Goal: Task Accomplishment & Management: Use online tool/utility

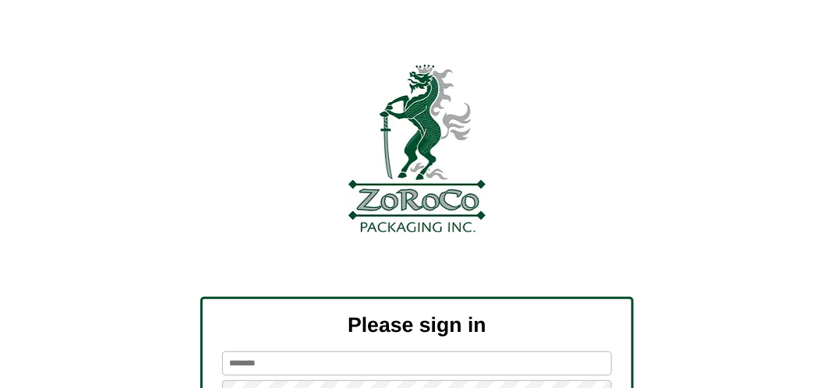
scroll to position [176, 0]
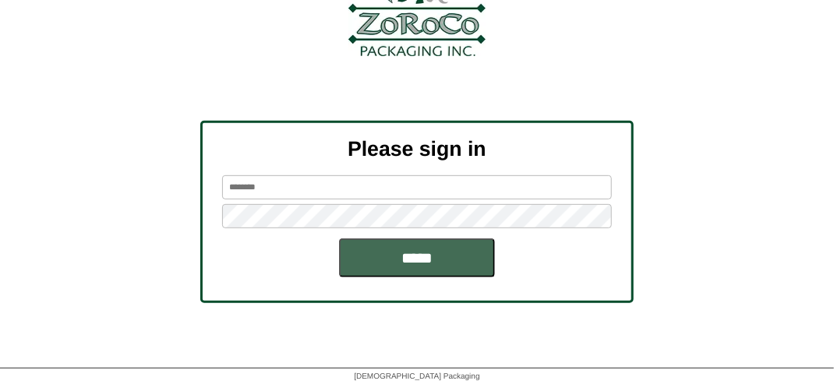
type input "*******"
click at [427, 265] on input "*****" at bounding box center [417, 257] width 156 height 39
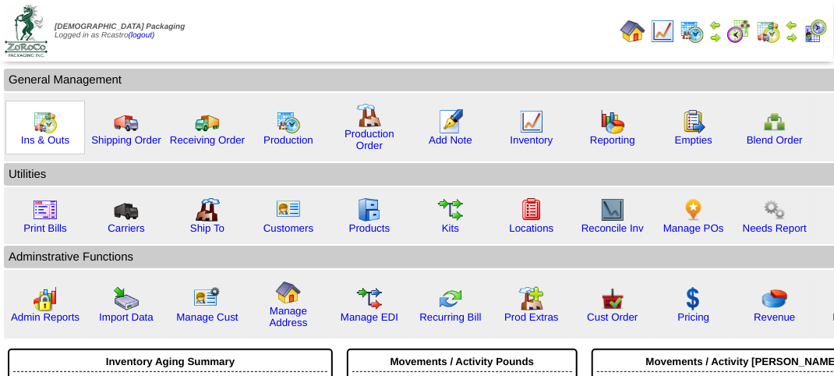
click at [55, 121] on img at bounding box center [45, 121] width 25 height 25
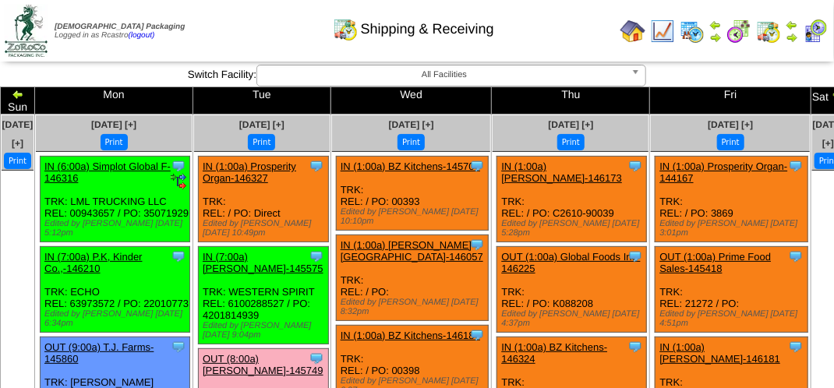
click at [820, 31] on img at bounding box center [815, 31] width 25 height 25
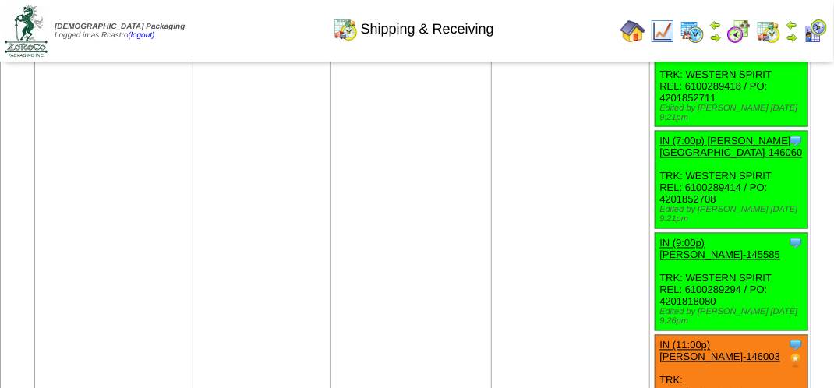
scroll to position [3039, 0]
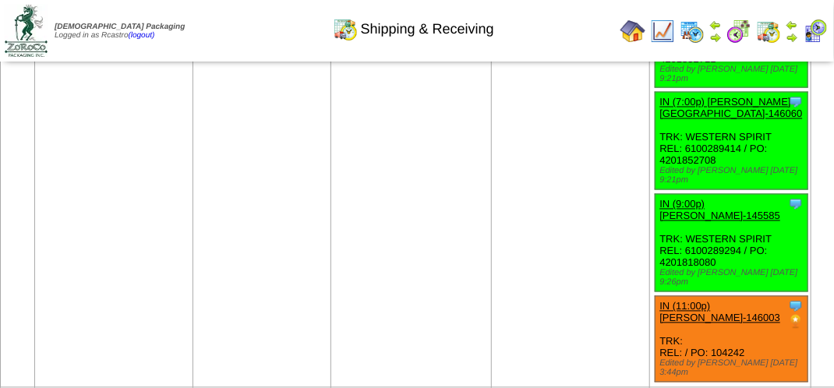
click at [822, 30] on img at bounding box center [815, 31] width 25 height 25
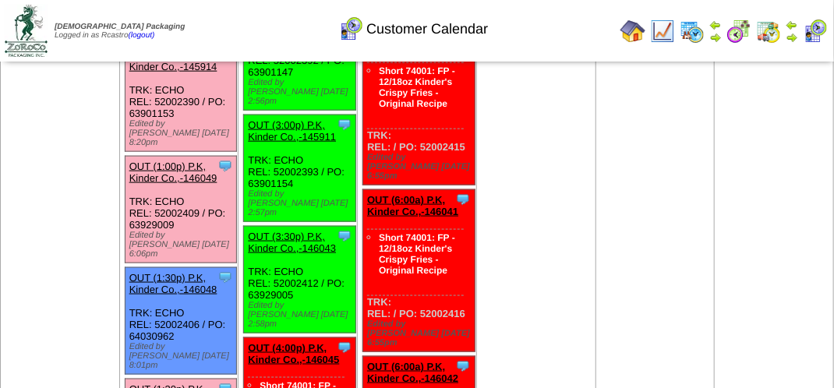
scroll to position [1013, 0]
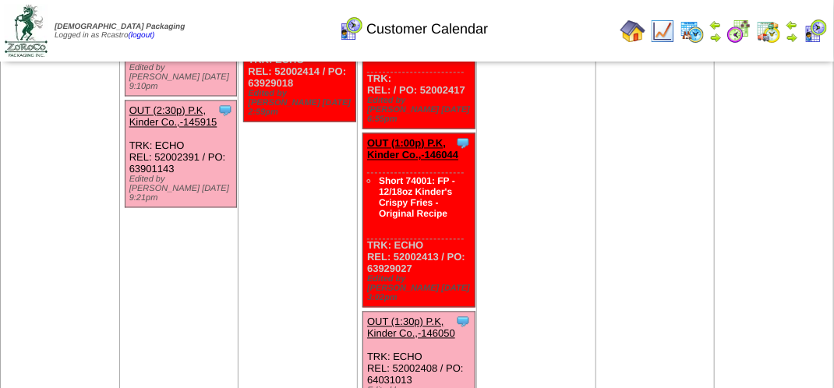
click at [415, 316] on link "OUT (1:30p) P.K, Kinder Co.,-146050" at bounding box center [411, 327] width 88 height 23
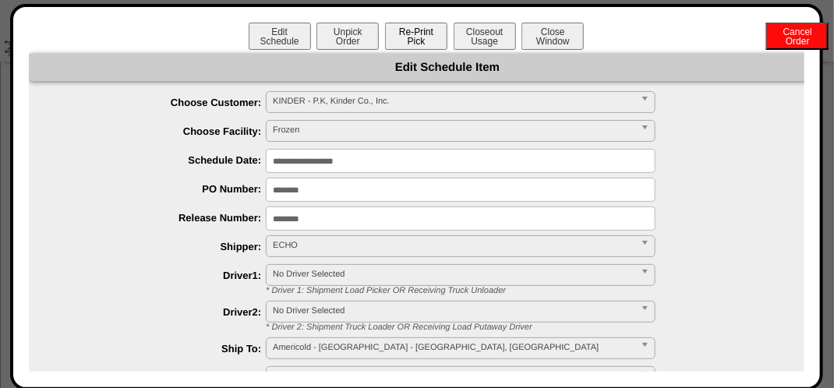
click at [415, 40] on button "Re-Print Pick" at bounding box center [416, 36] width 62 height 27
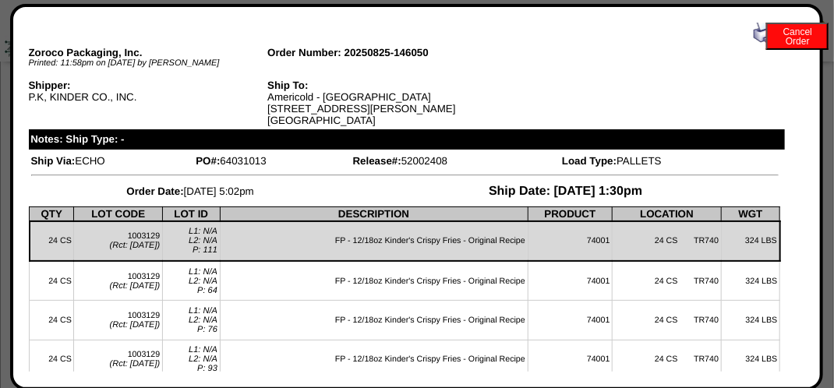
scroll to position [0, 0]
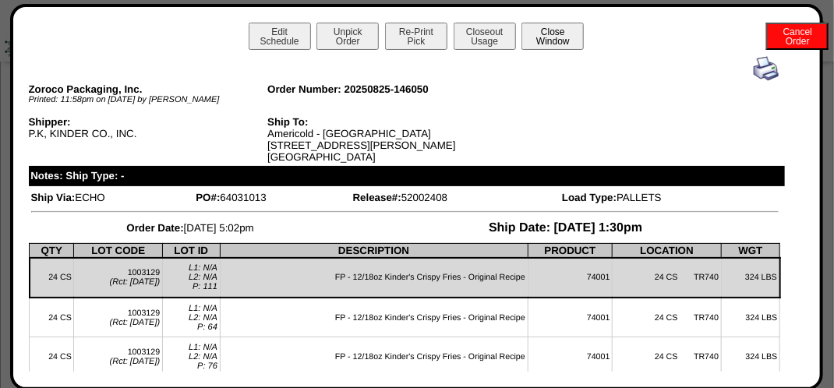
click at [540, 37] on button "Close Window" at bounding box center [552, 36] width 62 height 27
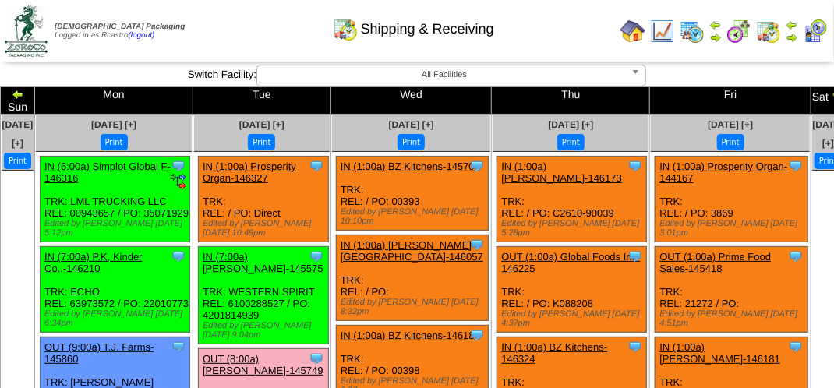
click at [817, 30] on img at bounding box center [815, 31] width 25 height 25
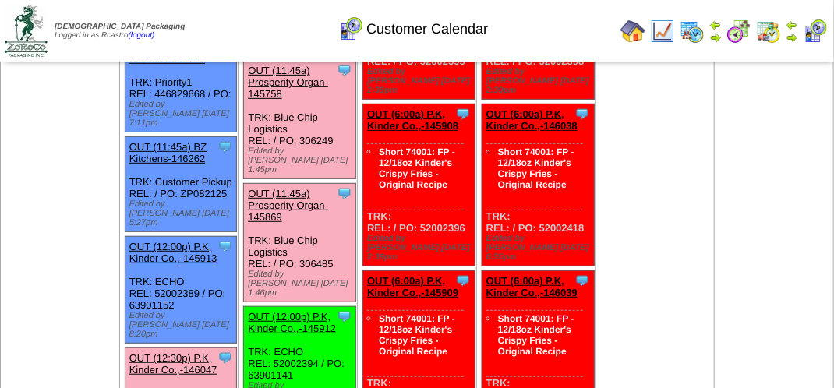
scroll to position [312, 0]
